Goal: Transaction & Acquisition: Purchase product/service

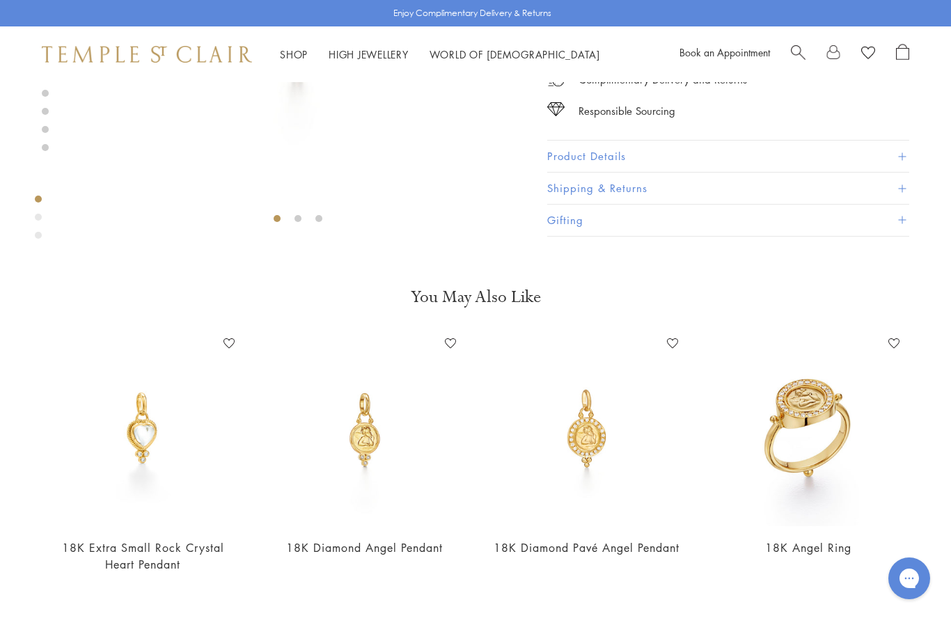
scroll to position [359, 0]
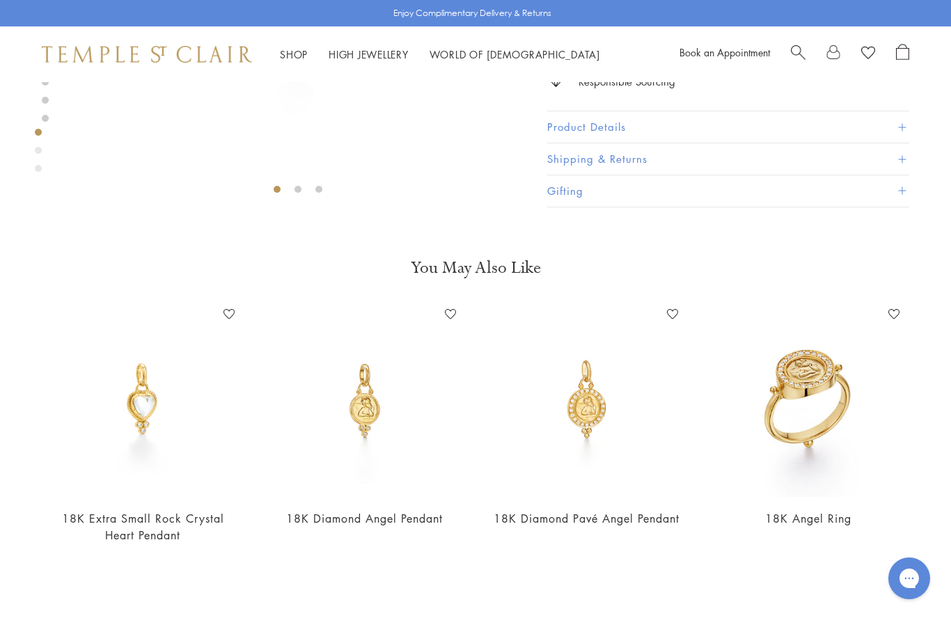
click at [598, 395] on img at bounding box center [586, 401] width 194 height 194
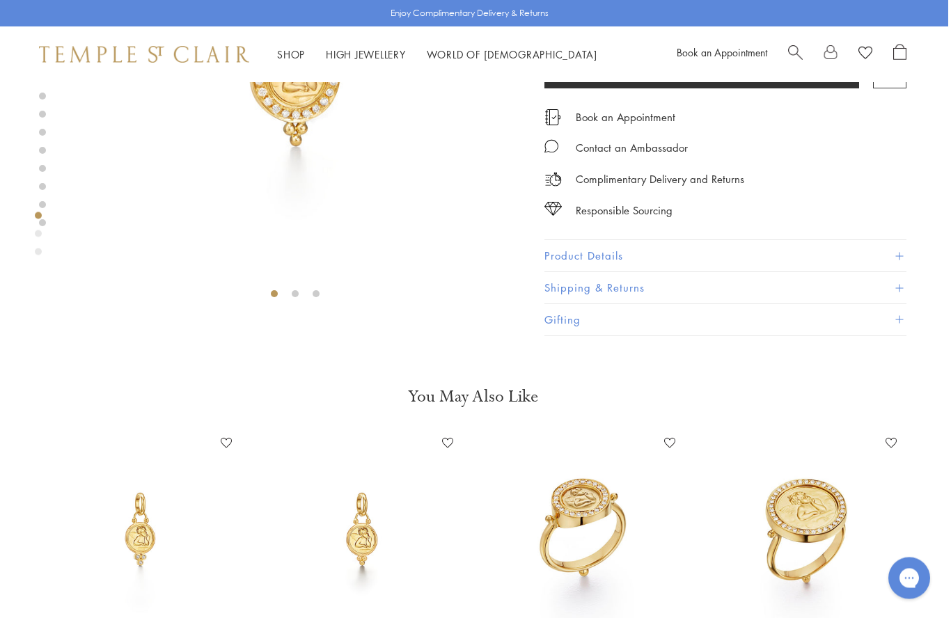
scroll to position [254, 3]
click at [364, 538] on img at bounding box center [362, 529] width 194 height 194
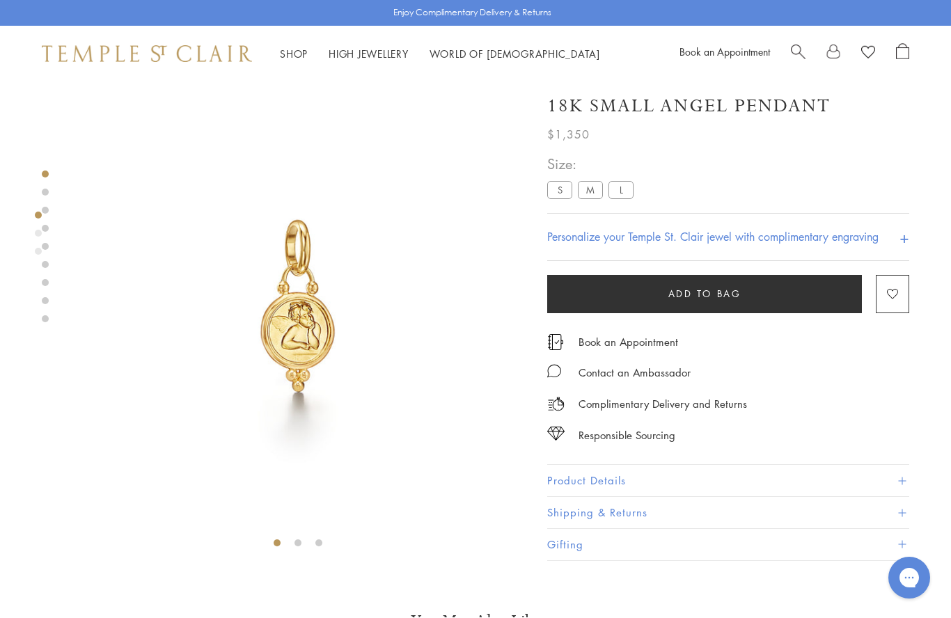
scroll to position [5, 0]
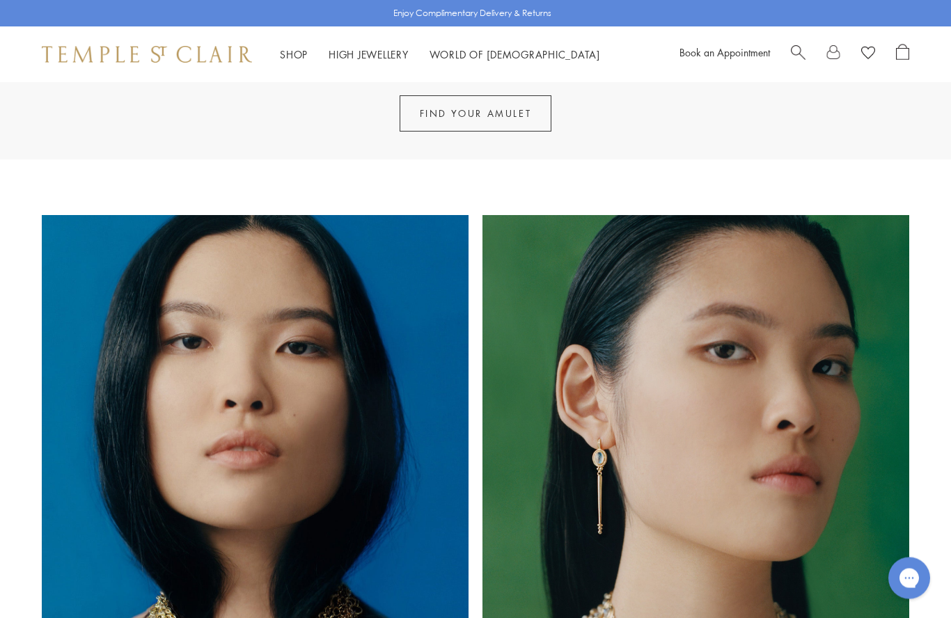
scroll to position [770, 0]
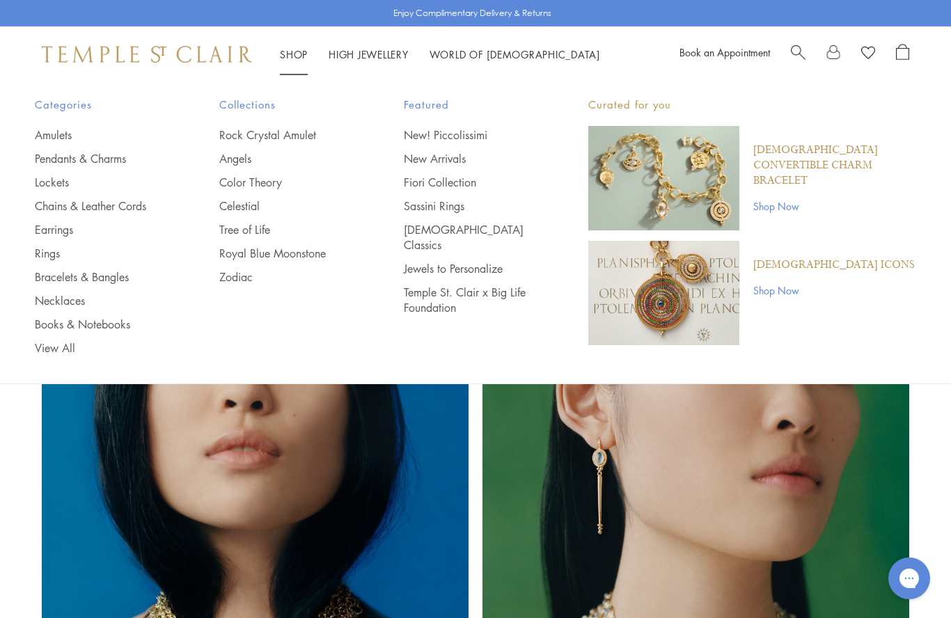
click at [245, 151] on link "Angels" at bounding box center [283, 158] width 129 height 15
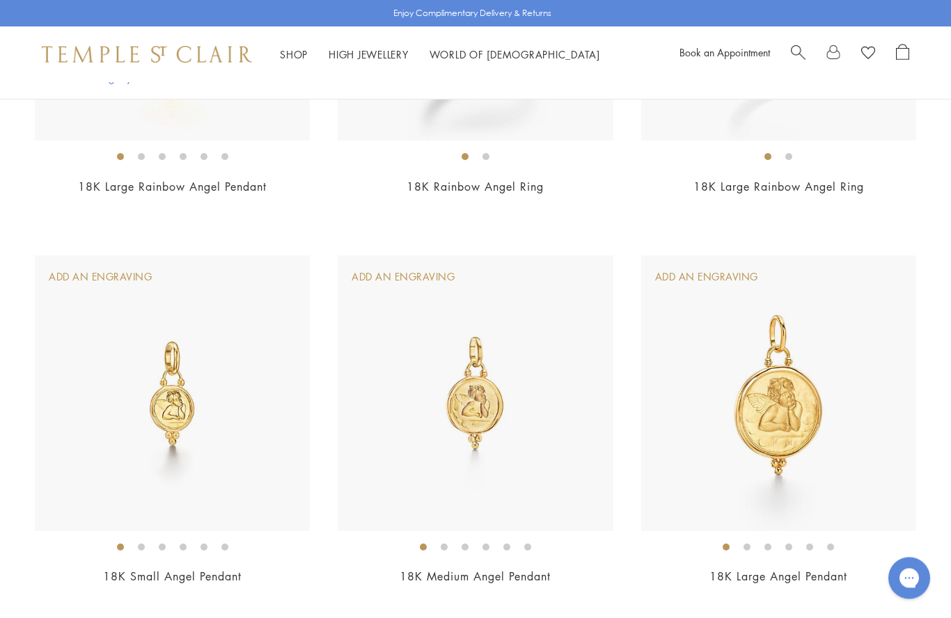
scroll to position [1002, 0]
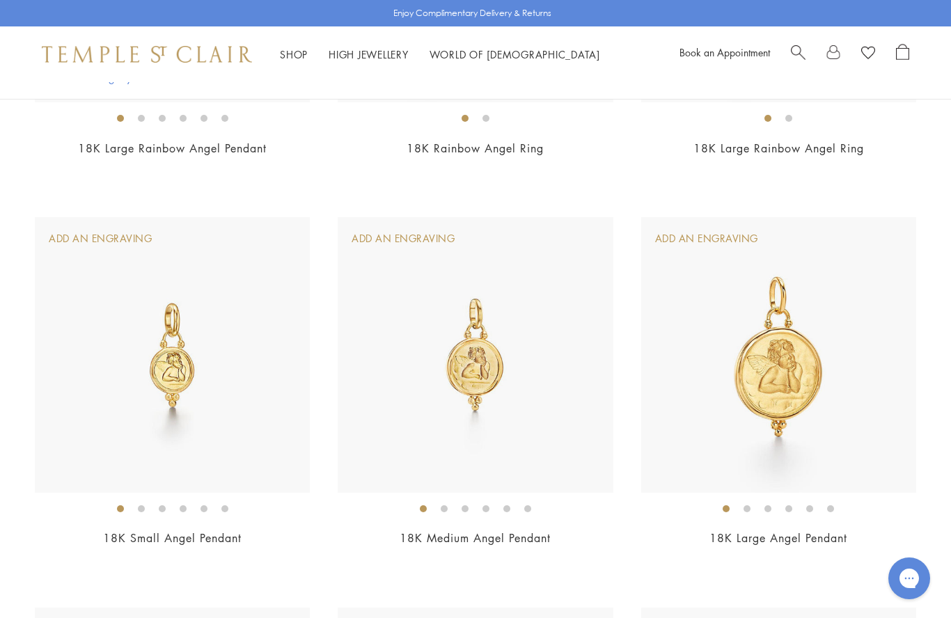
click at [509, 347] on img at bounding box center [475, 354] width 275 height 275
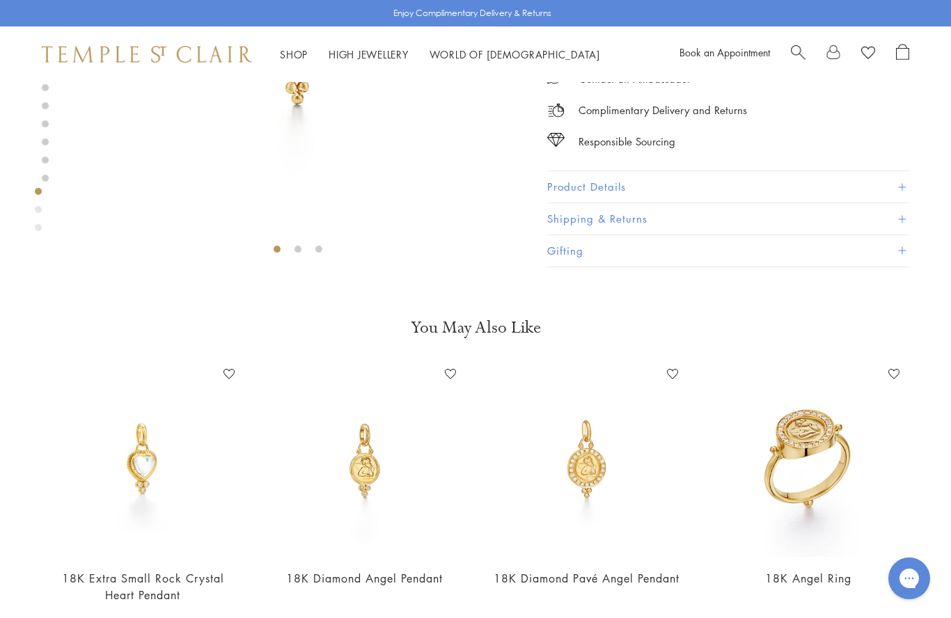
scroll to position [299, 0]
click at [368, 453] on img at bounding box center [365, 460] width 194 height 194
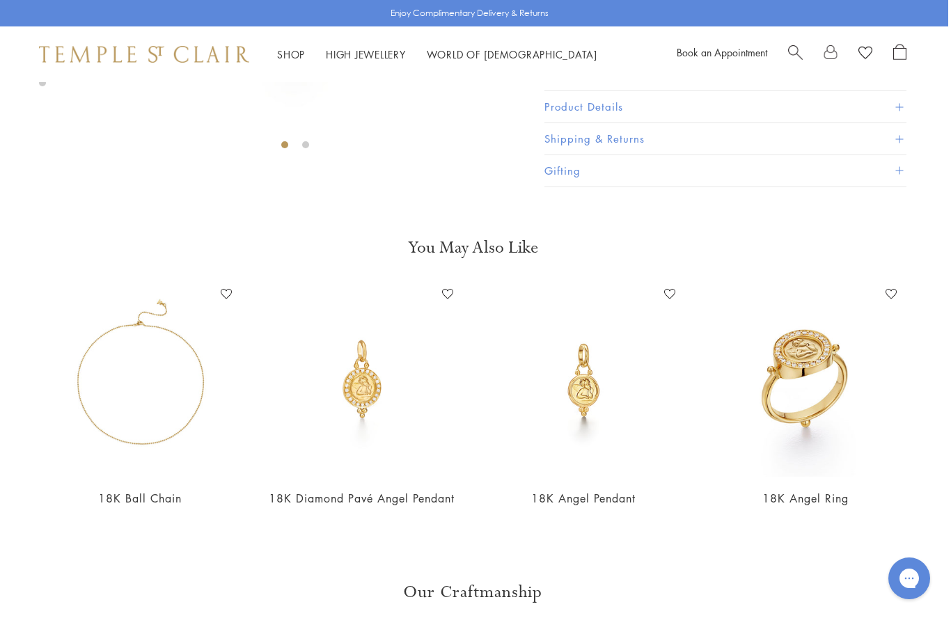
scroll to position [453, 3]
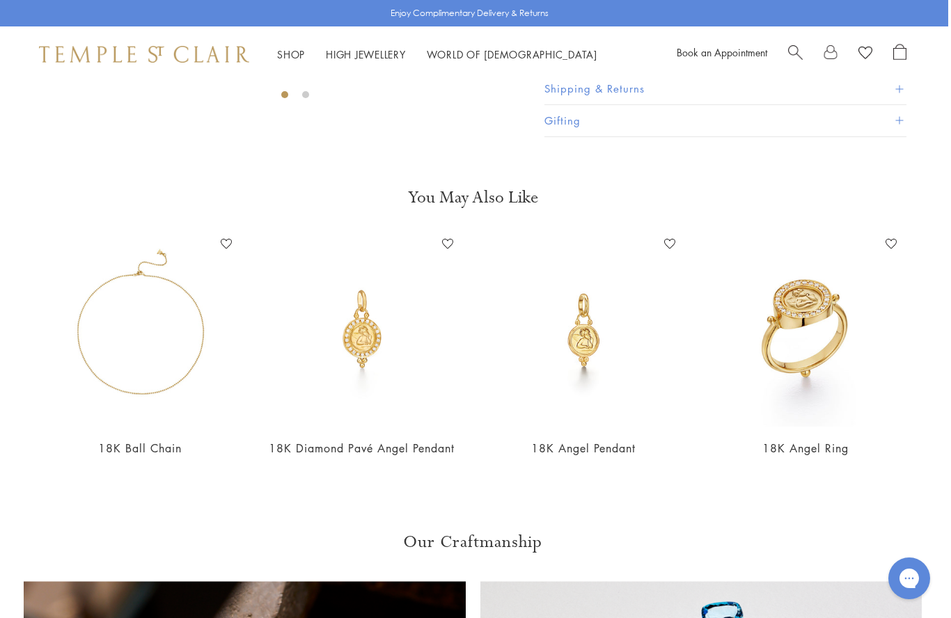
click at [361, 333] on img at bounding box center [362, 330] width 194 height 194
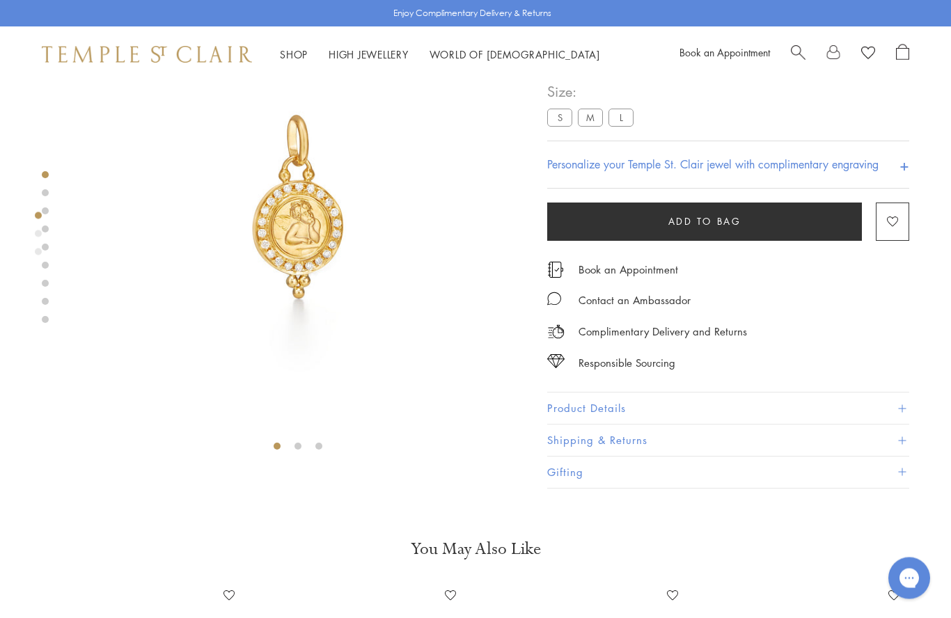
scroll to position [102, 0]
click at [726, 221] on span "Add to bag" at bounding box center [704, 221] width 73 height 15
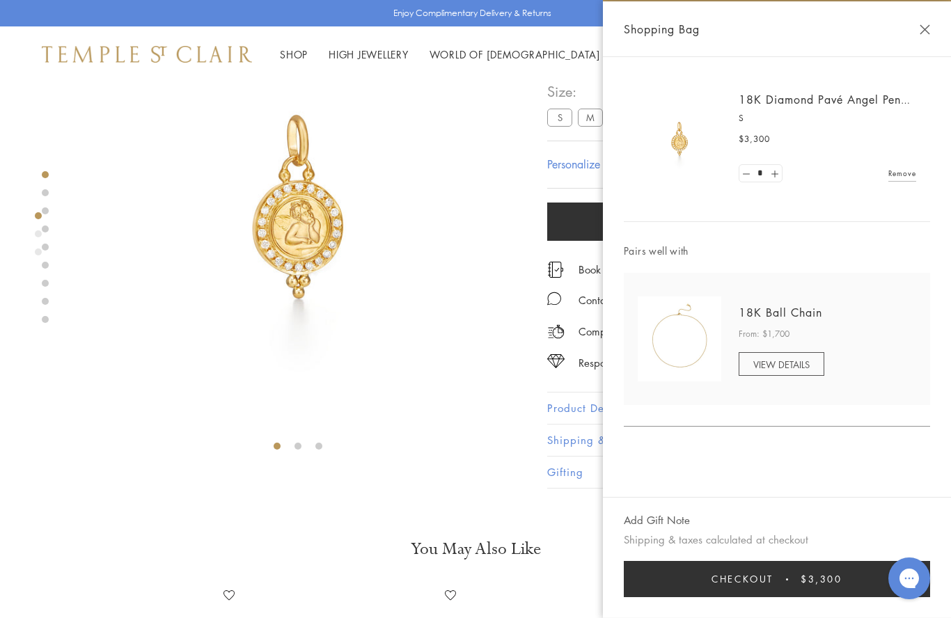
click at [623, 159] on div "18K Diamond Pavé Angel Pendant S $3,300 * Remove Pairs well with 18K Ball Chain…" at bounding box center [777, 242] width 348 height 370
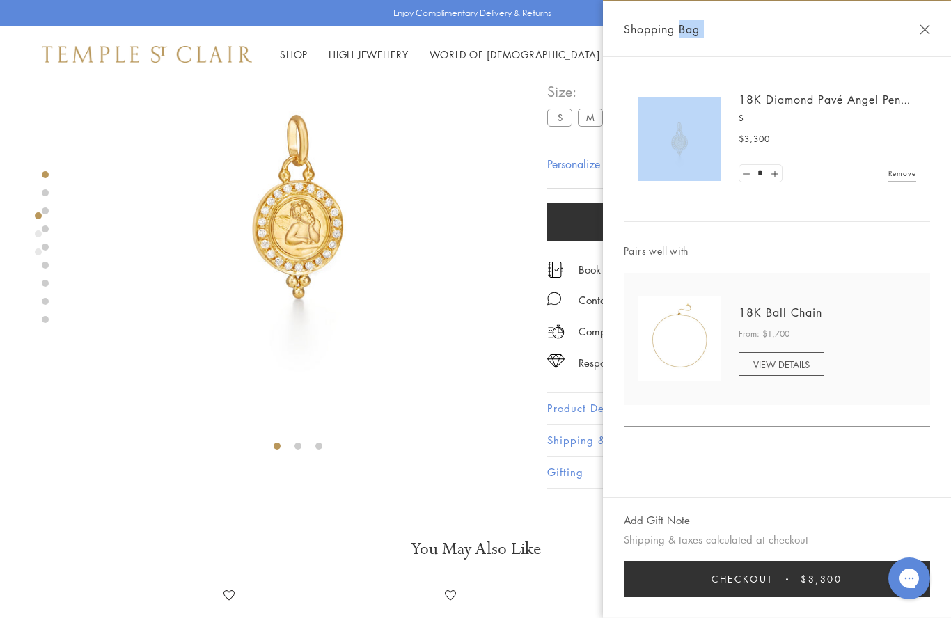
click at [929, 26] on button "Close Shopping Bag" at bounding box center [925, 29] width 10 height 10
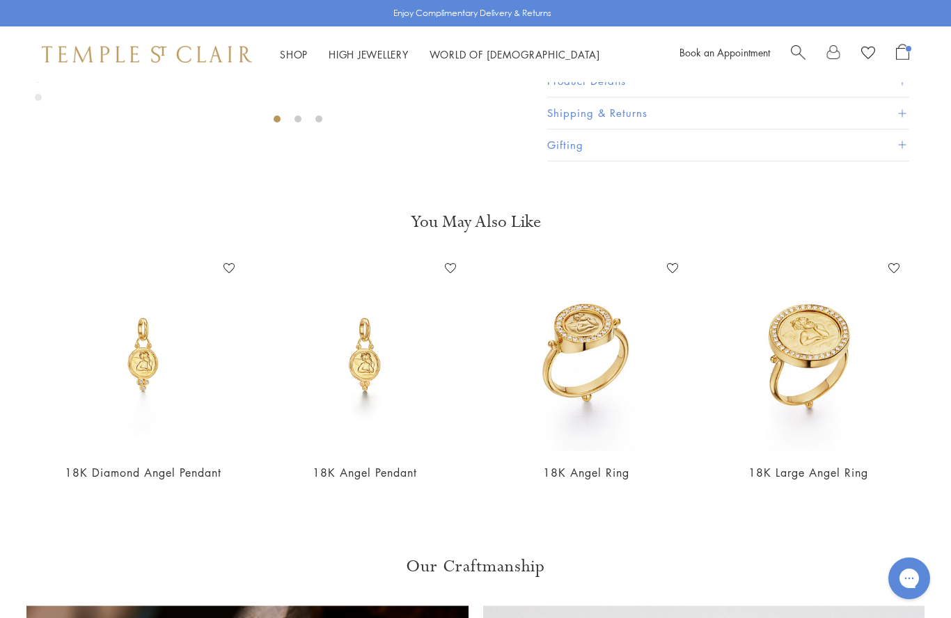
scroll to position [430, 0]
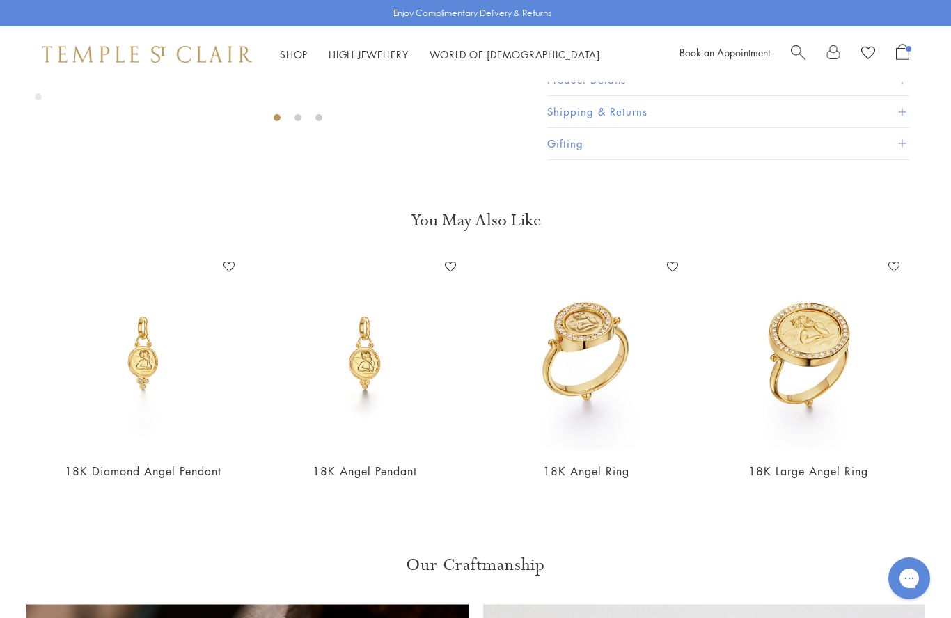
click at [369, 360] on img at bounding box center [365, 353] width 194 height 194
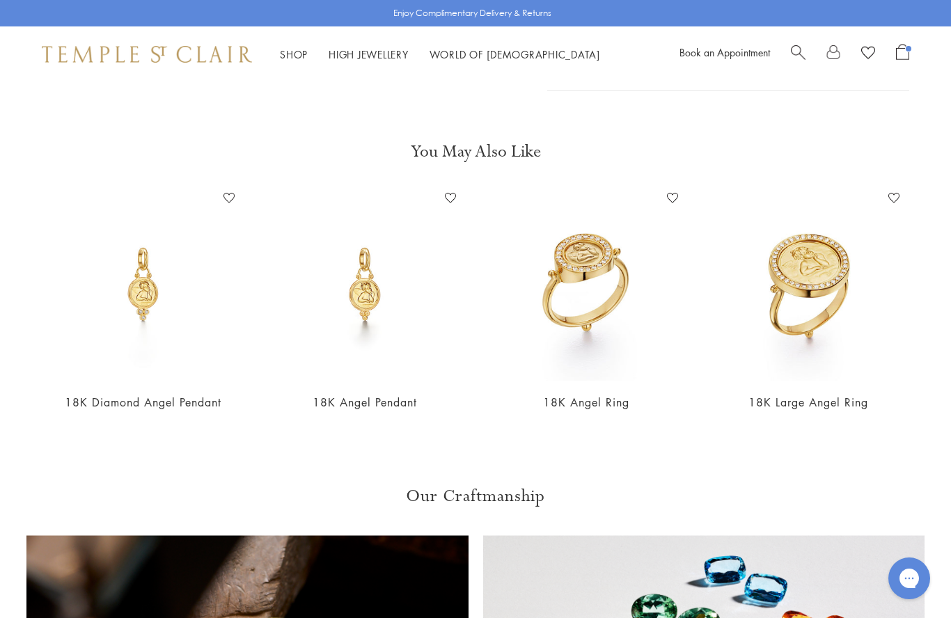
scroll to position [493, 0]
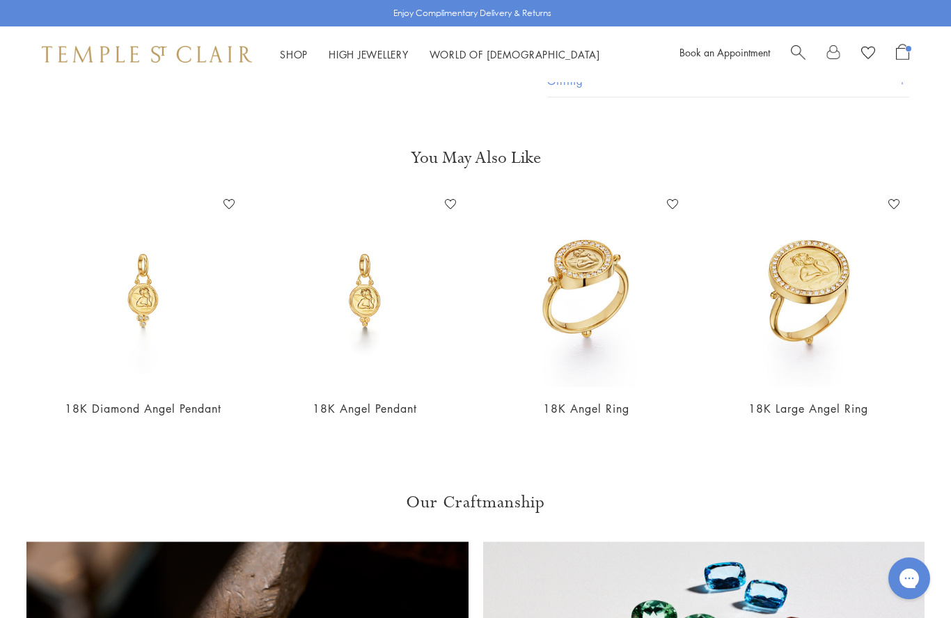
click at [146, 297] on img at bounding box center [143, 291] width 194 height 194
click at [152, 298] on img at bounding box center [143, 291] width 194 height 194
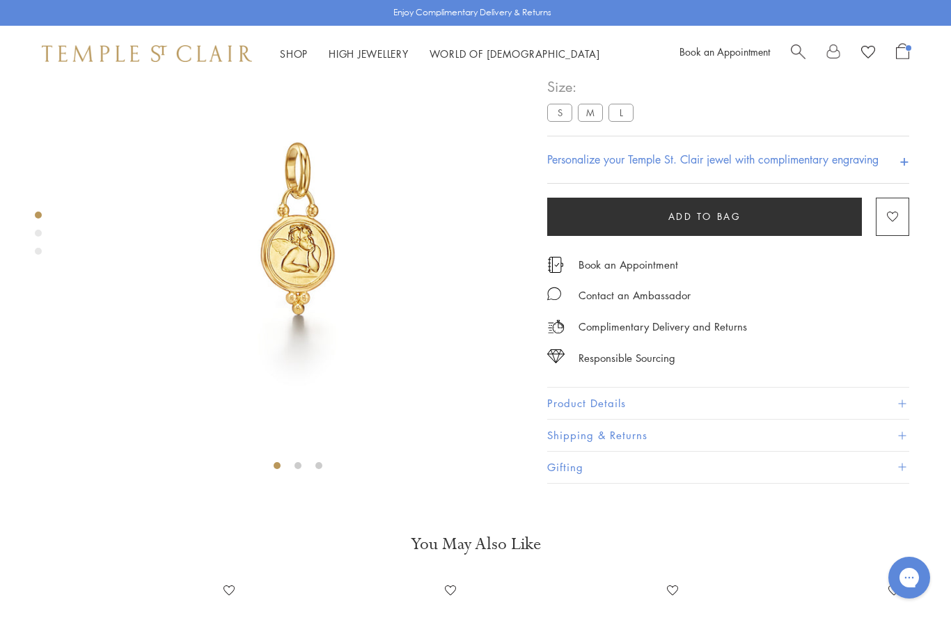
scroll to position [82, 0]
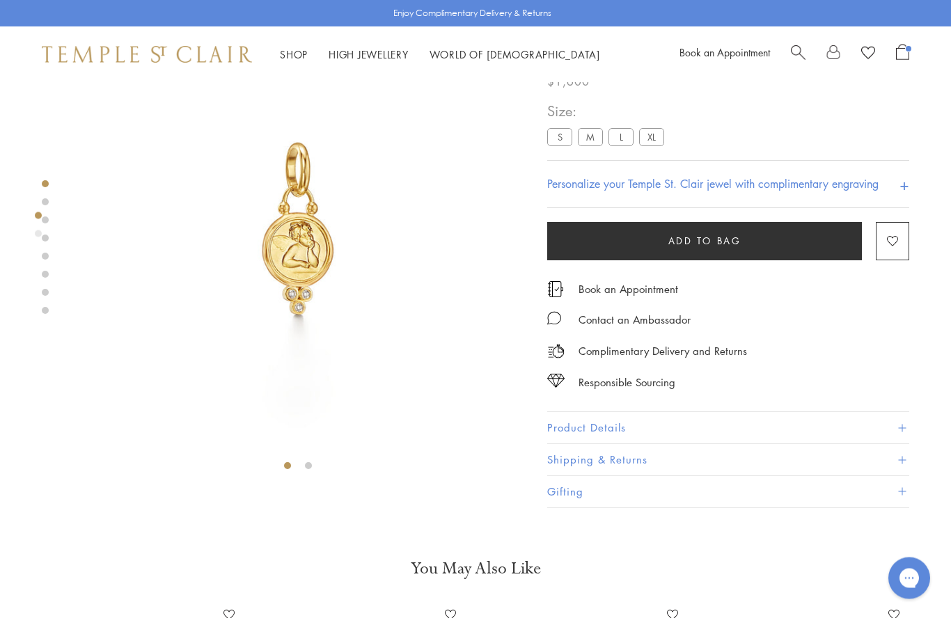
scroll to position [82, 0]
click at [304, 246] on img at bounding box center [298, 228] width 457 height 457
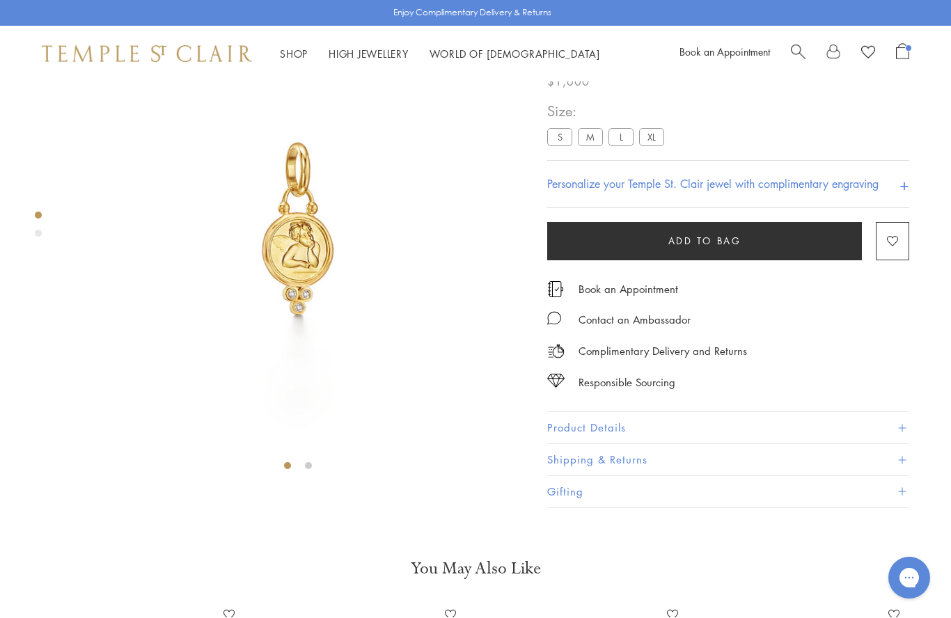
scroll to position [82, 0]
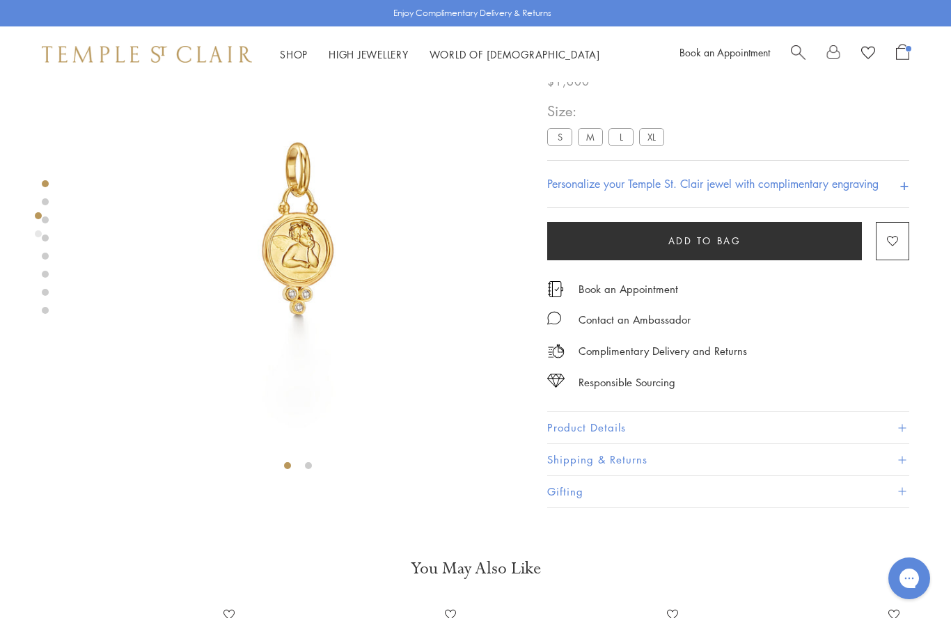
click at [778, 431] on button "Product Details" at bounding box center [728, 428] width 362 height 31
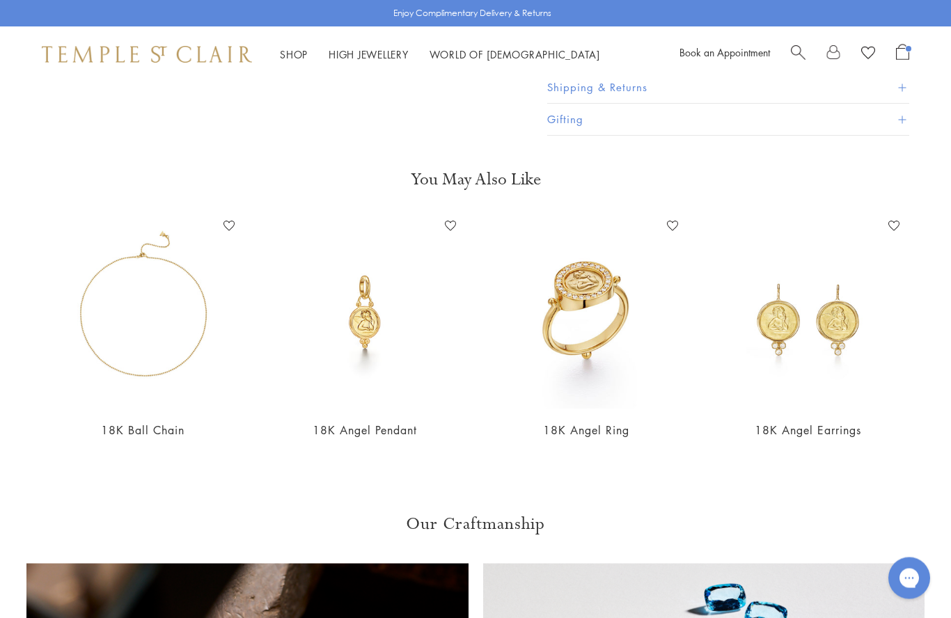
scroll to position [734, 0]
click at [369, 313] on img at bounding box center [365, 312] width 194 height 194
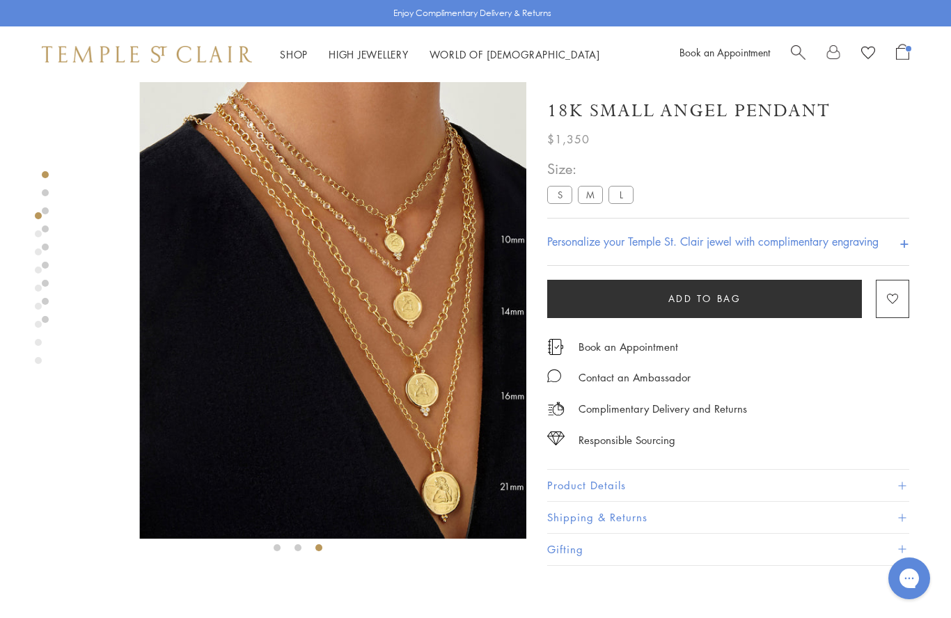
click at [228, 441] on img at bounding box center [368, 310] width 457 height 457
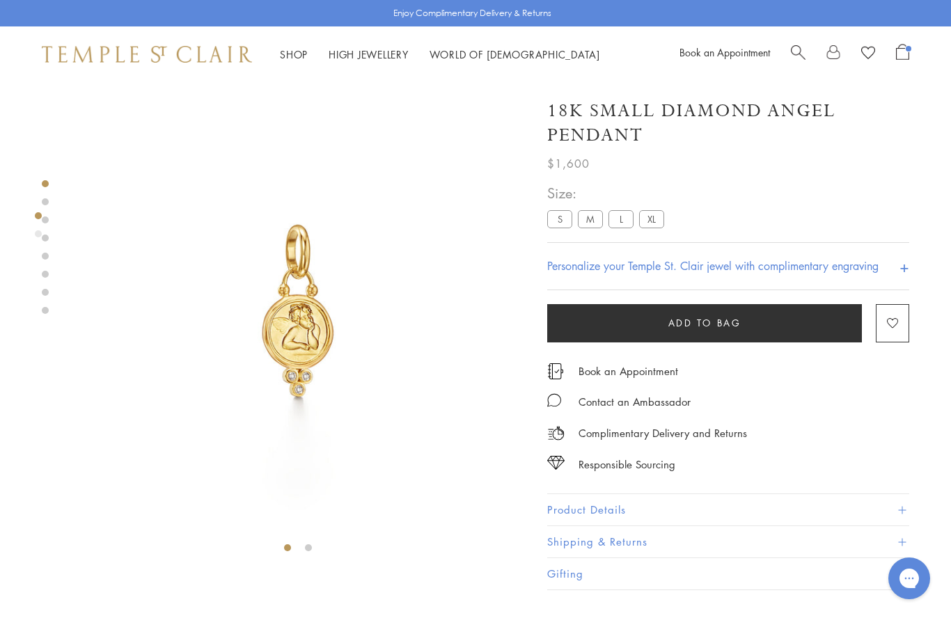
click at [597, 217] on label "M" at bounding box center [590, 219] width 25 height 17
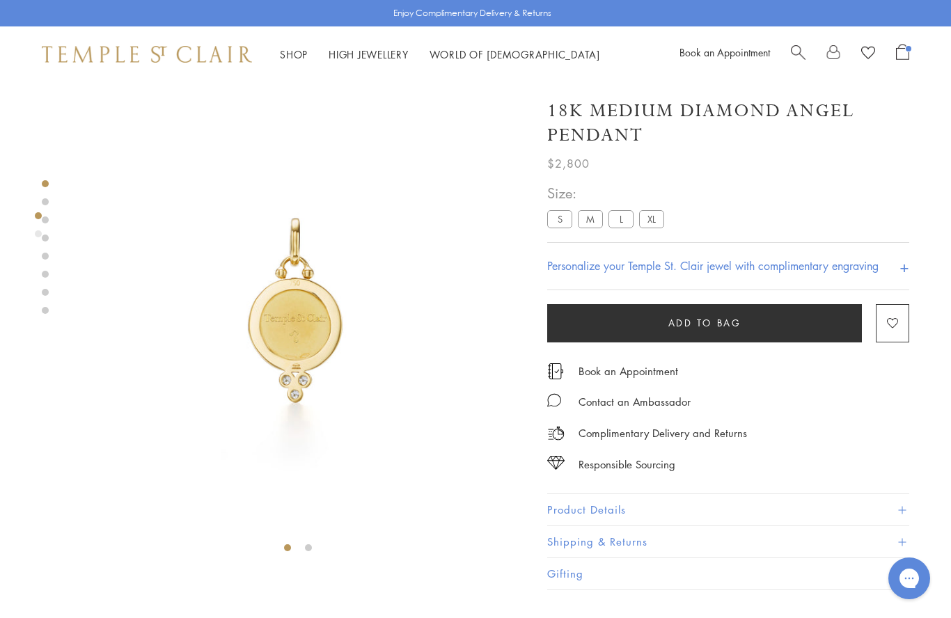
click at [309, 329] on img at bounding box center [298, 310] width 457 height 457
click at [562, 211] on label "S" at bounding box center [559, 219] width 25 height 17
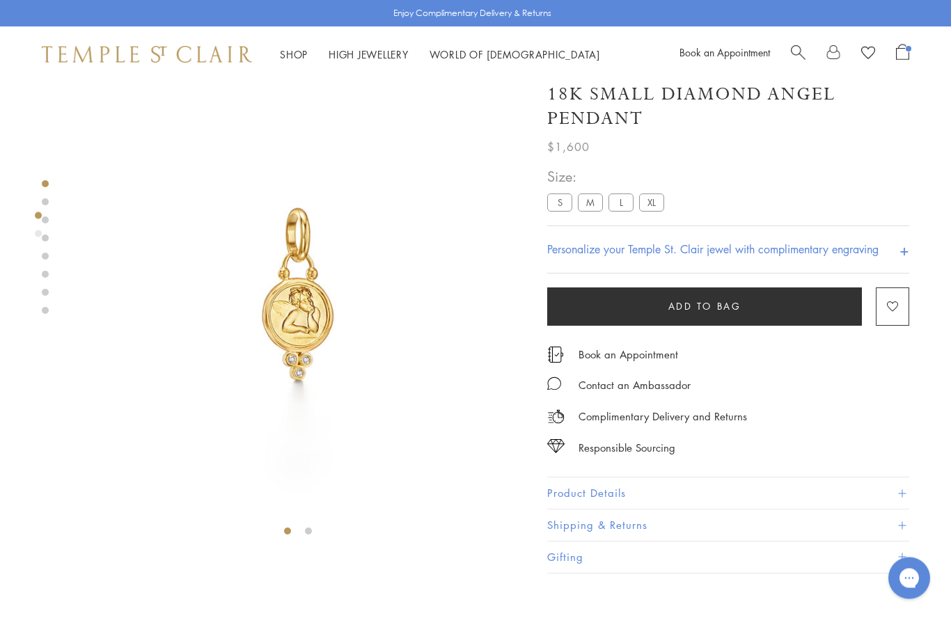
scroll to position [17, 0]
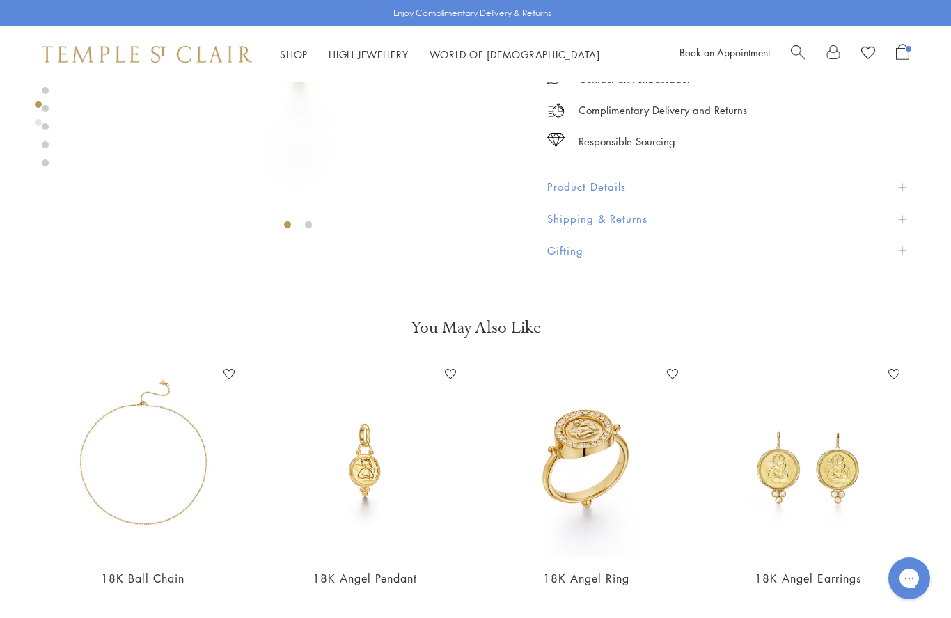
scroll to position [437, 0]
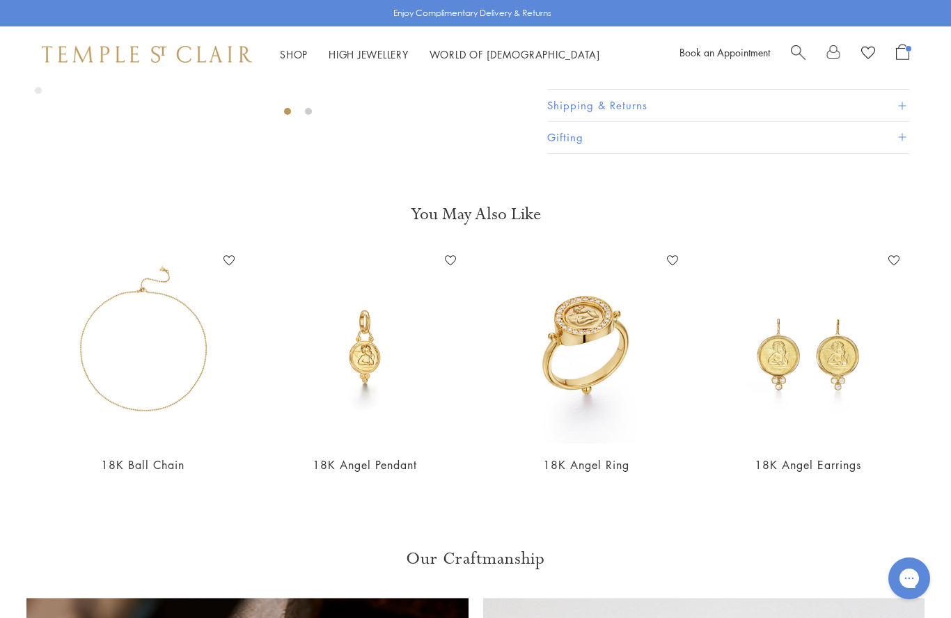
click at [488, 212] on h3 "You May Also Like" at bounding box center [476, 214] width 840 height 22
click at [786, 359] on img at bounding box center [809, 347] width 194 height 194
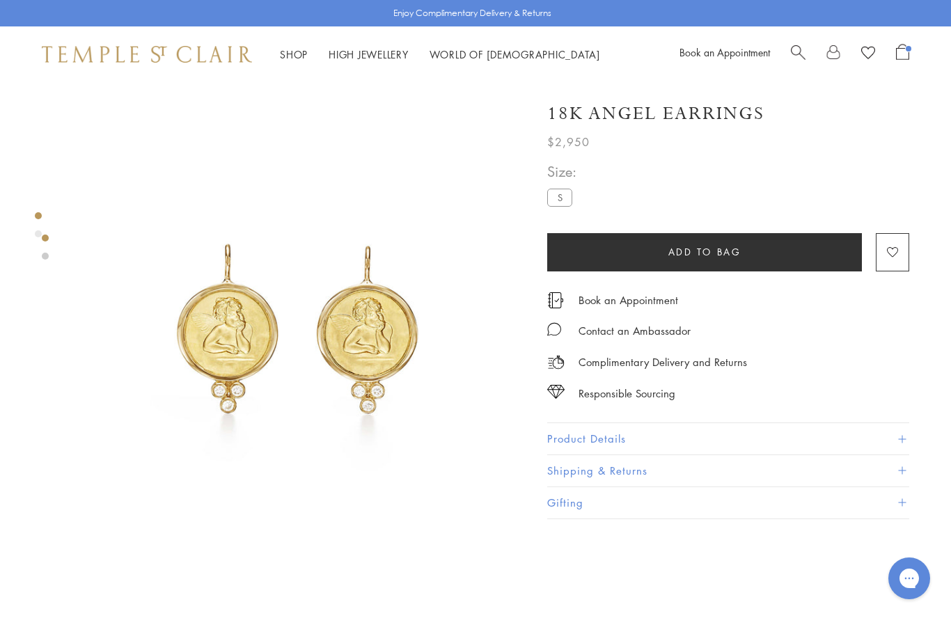
click at [705, 200] on div "**********" at bounding box center [728, 191] width 362 height 63
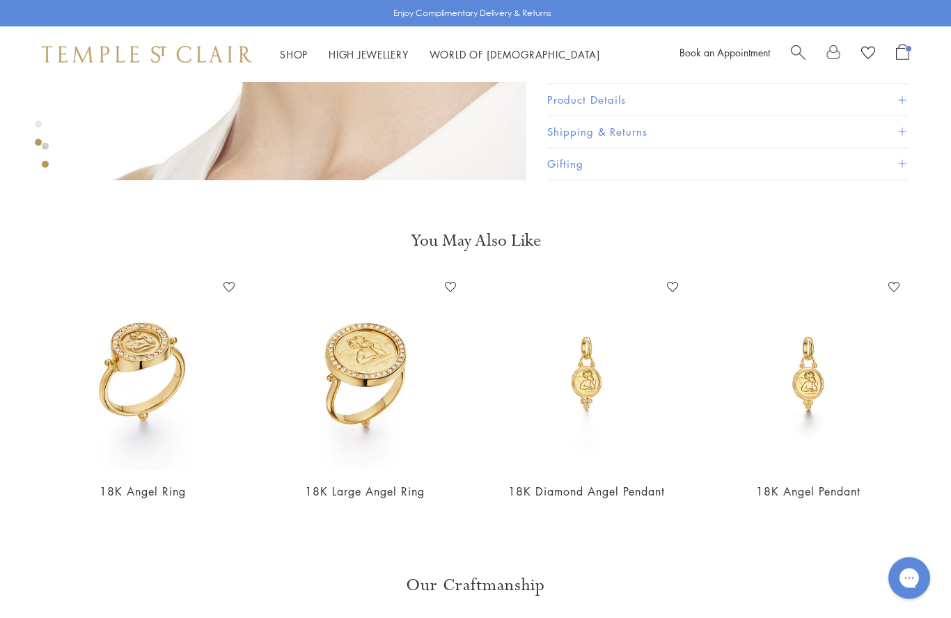
scroll to position [845, 0]
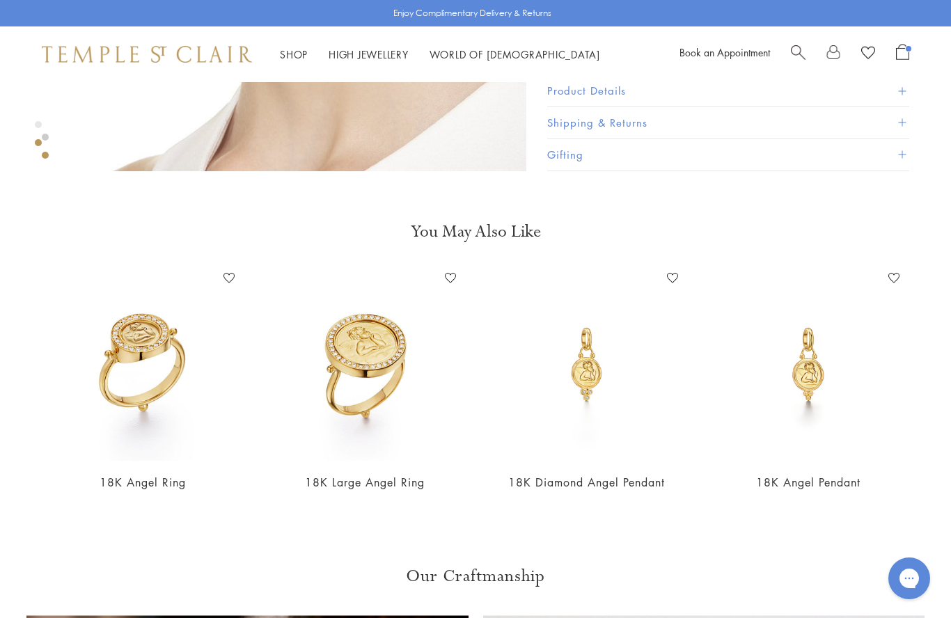
click at [813, 365] on img at bounding box center [809, 364] width 194 height 194
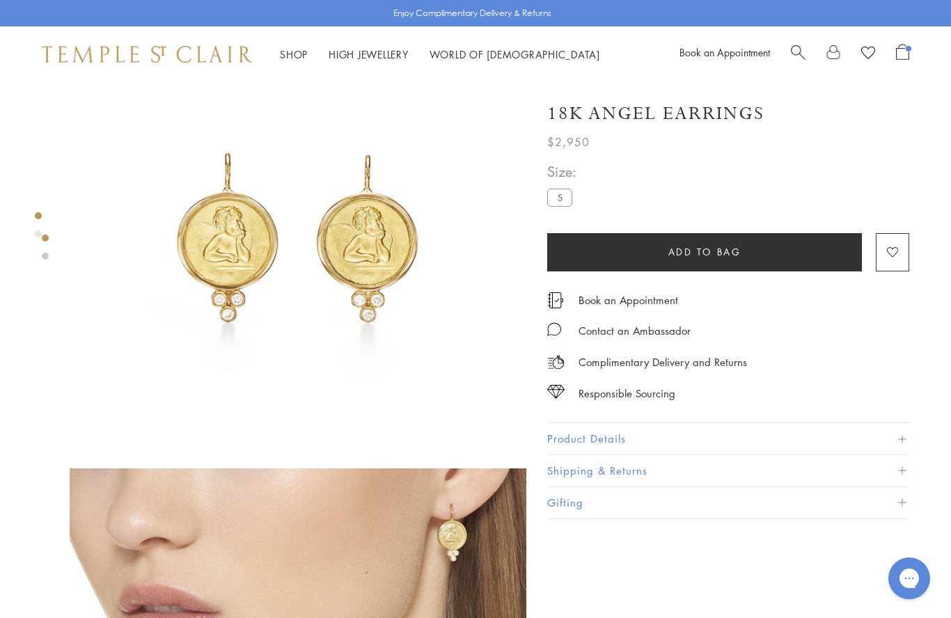
scroll to position [92, 0]
